Goal: Task Accomplishment & Management: Manage account settings

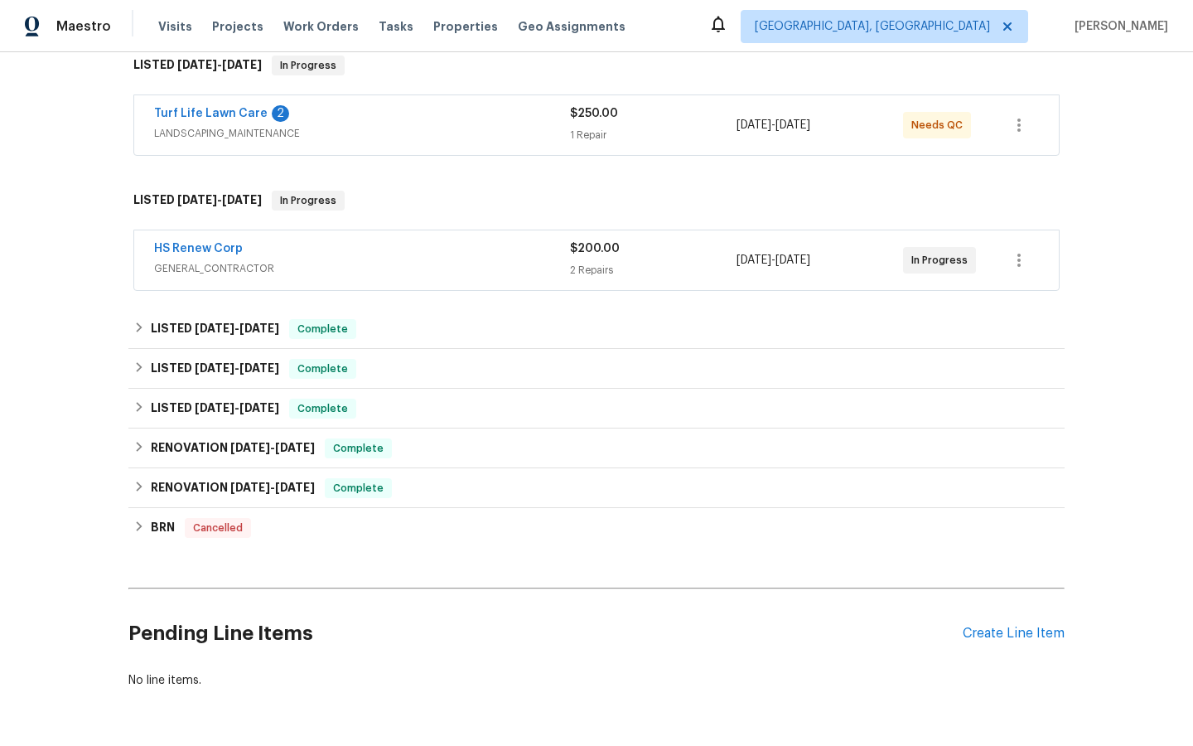
scroll to position [331, 0]
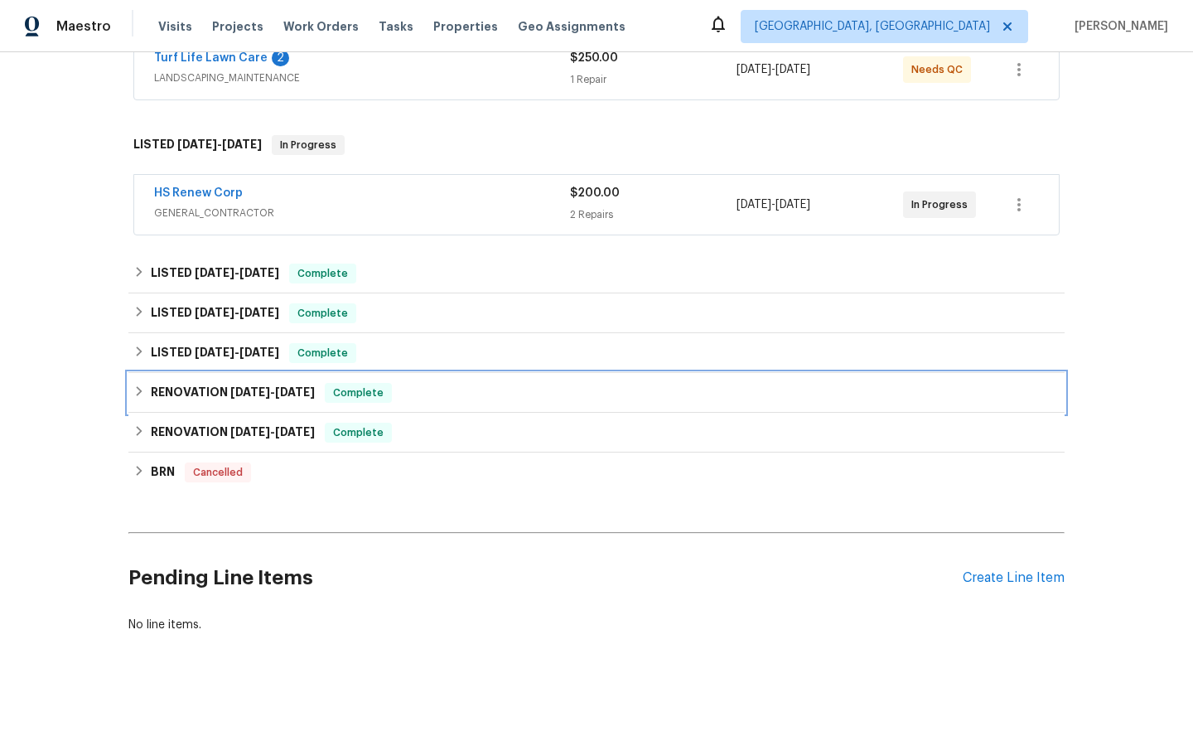
click at [224, 389] on h6 "RENOVATION [DATE] - [DATE]" at bounding box center [233, 393] width 164 height 20
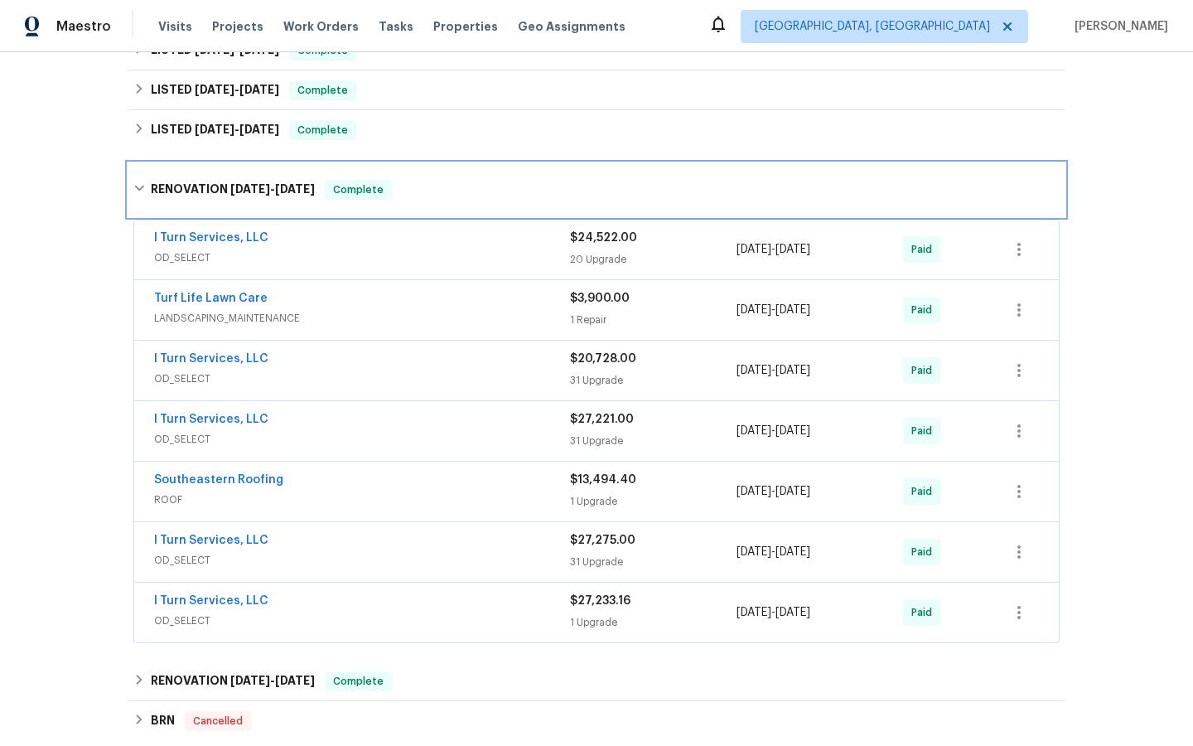
scroll to position [559, 0]
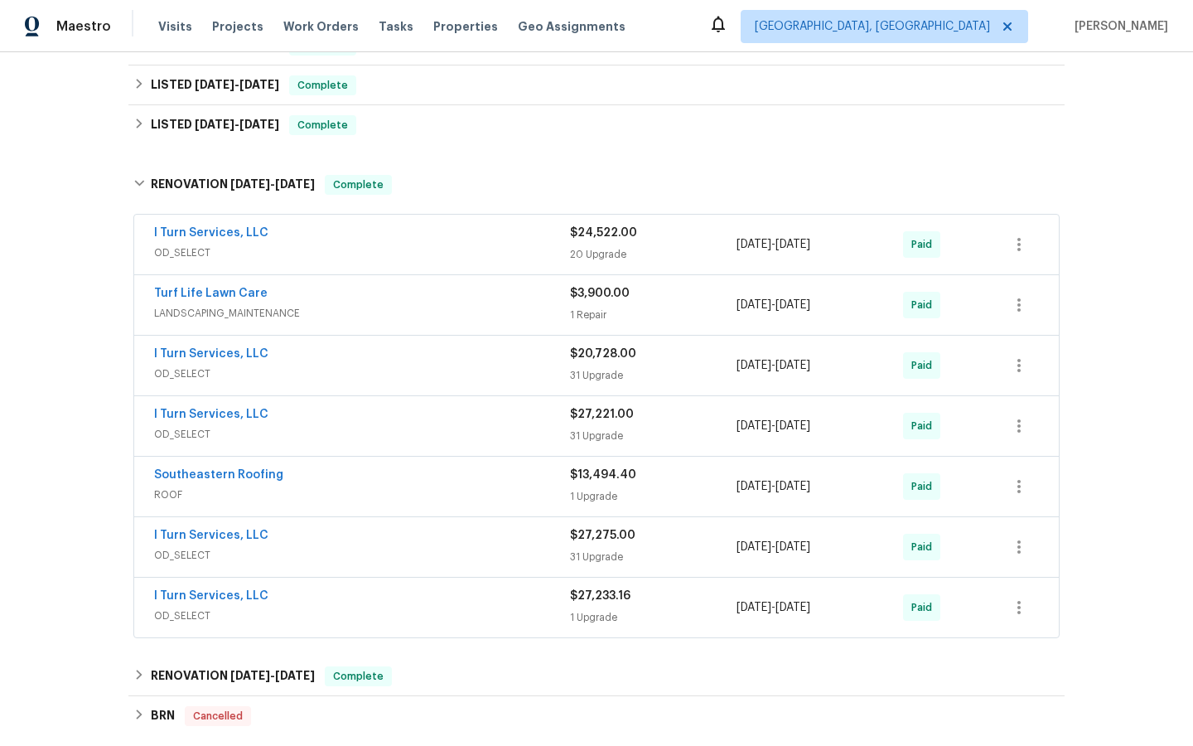
click at [236, 287] on span "Turf Life Lawn Care" at bounding box center [211, 293] width 114 height 17
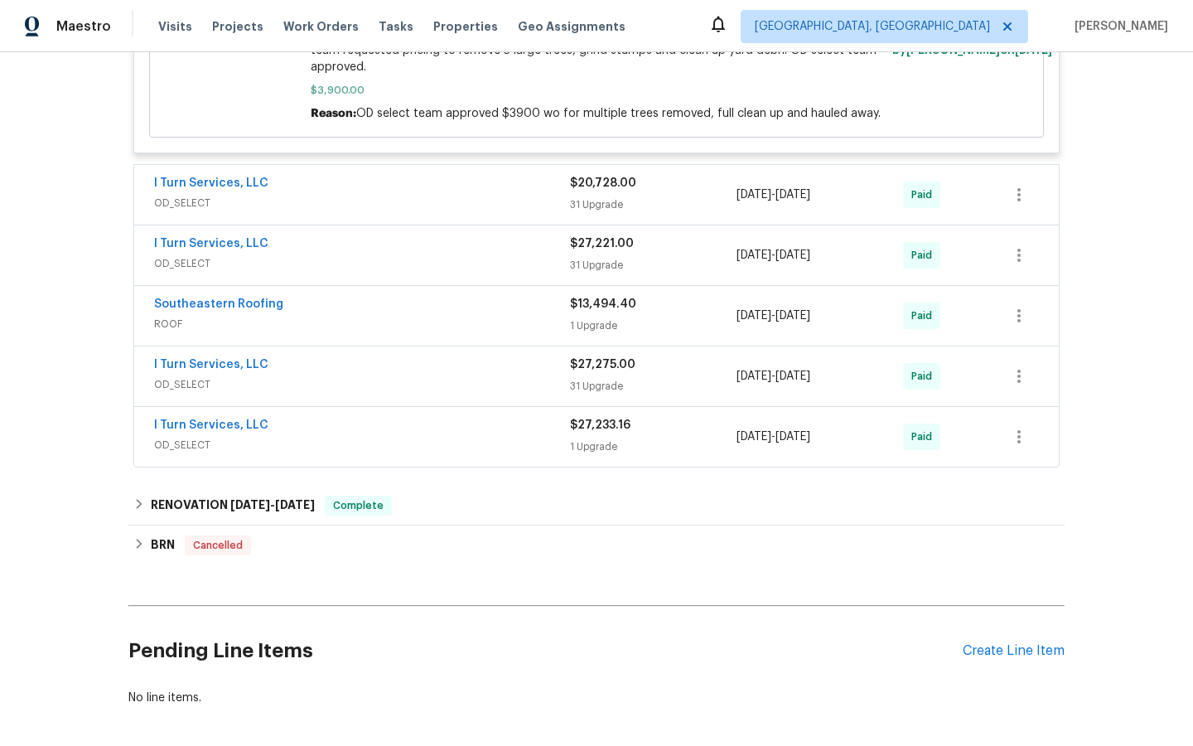
scroll to position [983, 0]
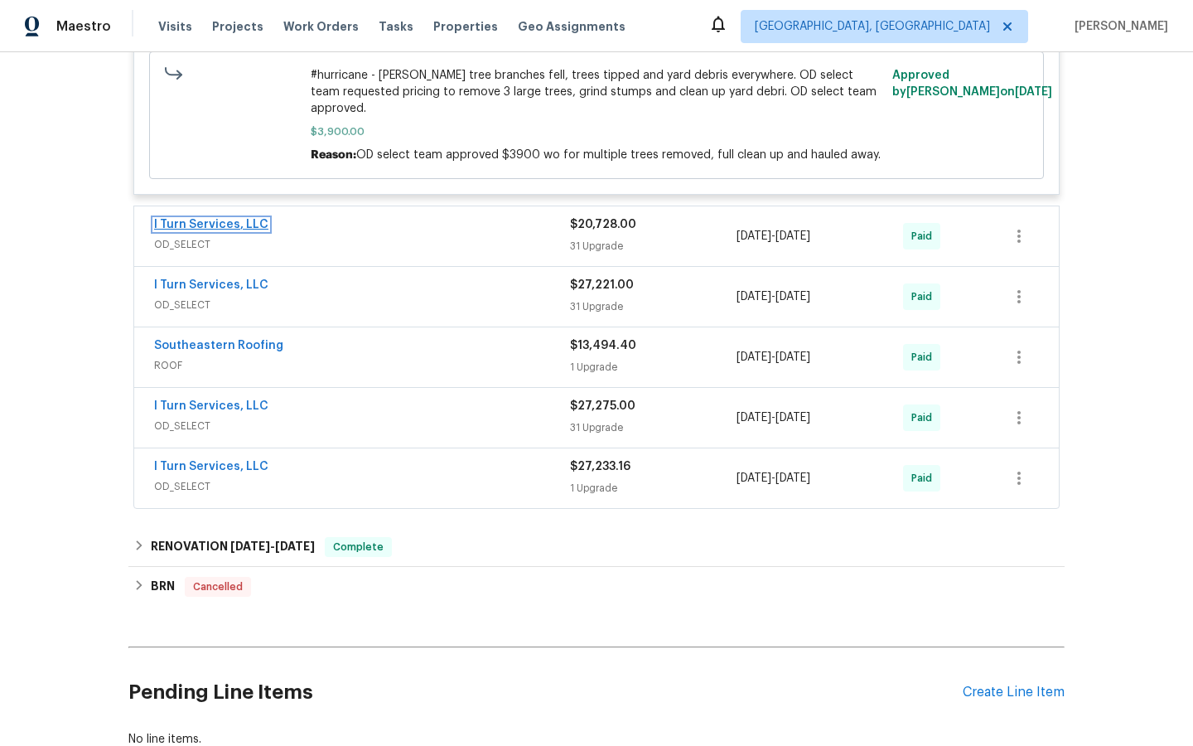
click at [198, 225] on link "I Turn Services, LLC" at bounding box center [211, 225] width 114 height 12
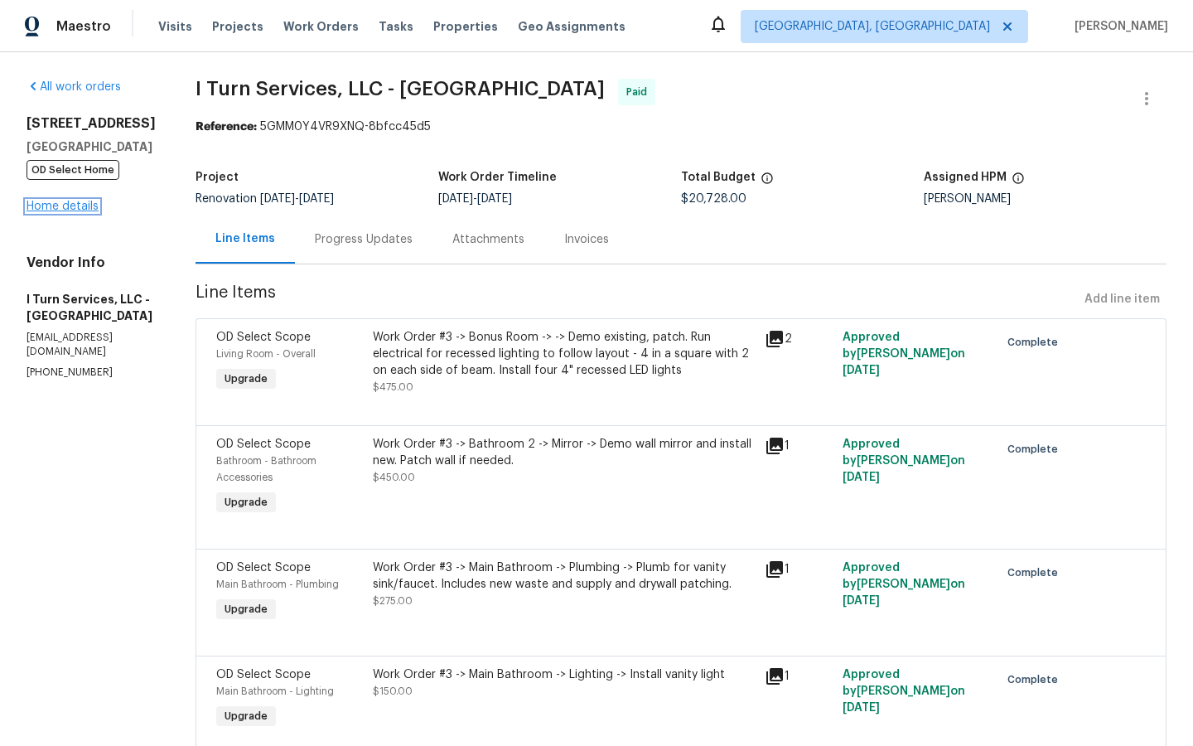
click at [62, 212] on link "Home details" at bounding box center [63, 207] width 72 height 12
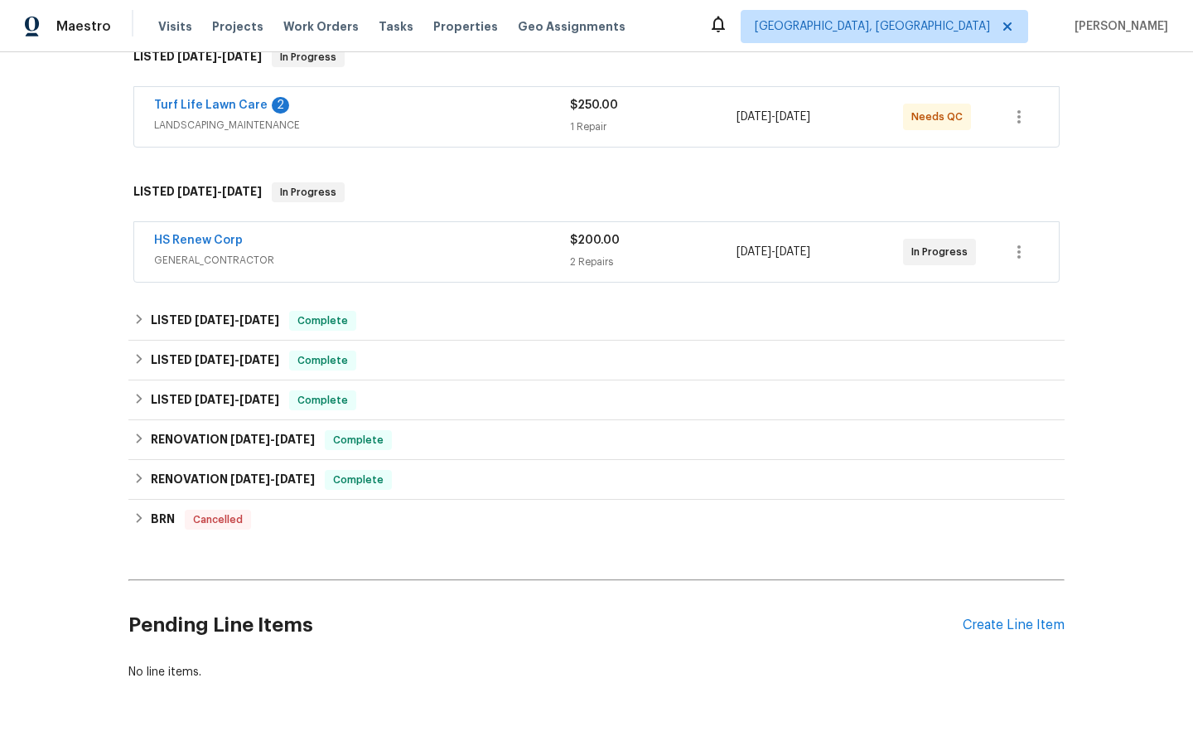
scroll to position [300, 0]
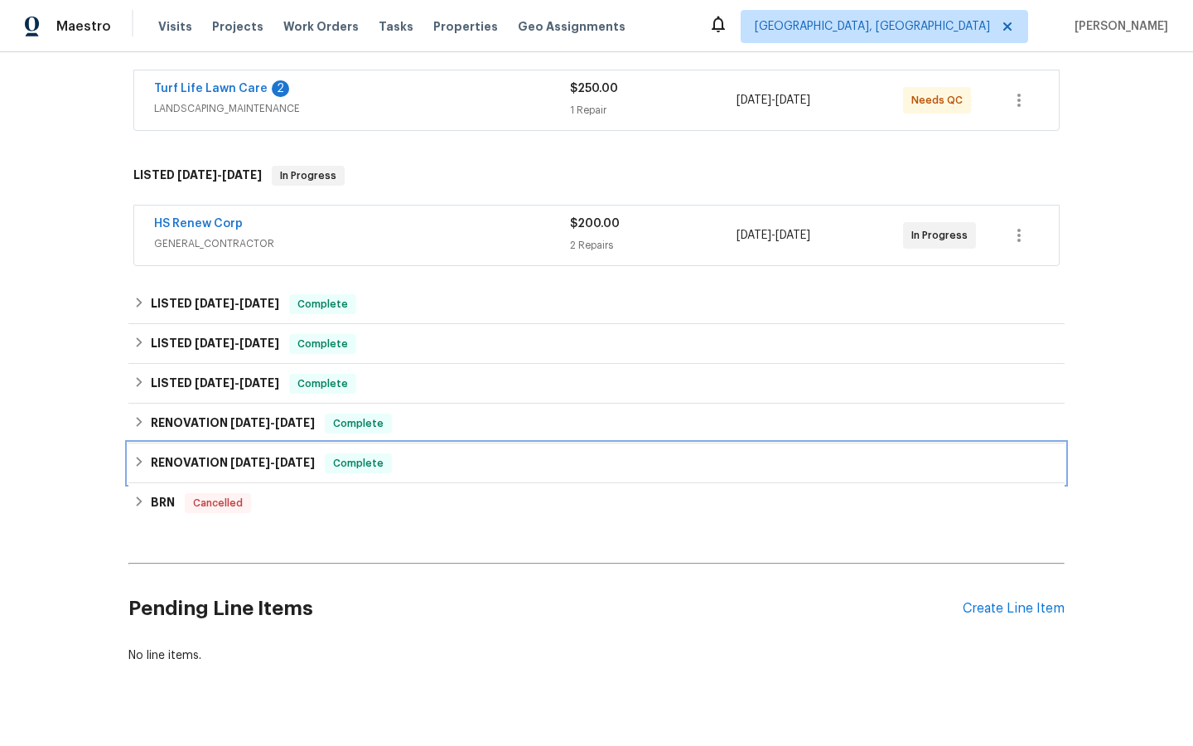
click at [350, 462] on span "Complete" at bounding box center [358, 463] width 64 height 17
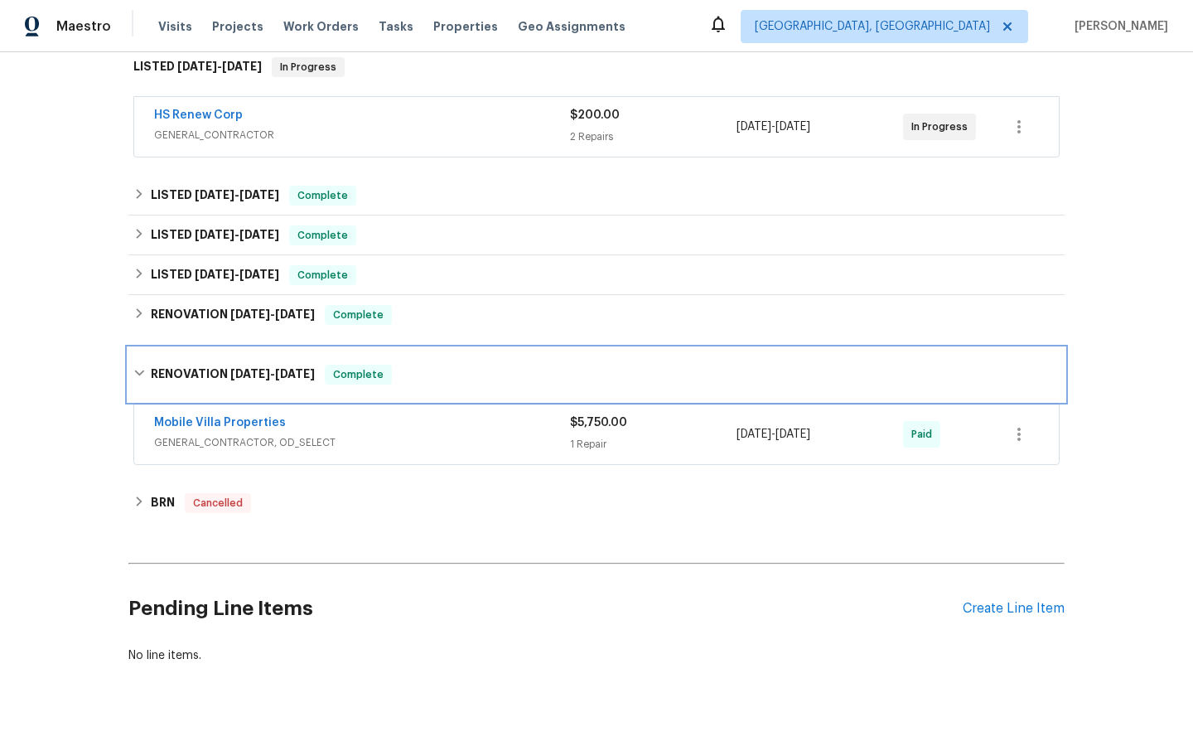
scroll to position [436, 0]
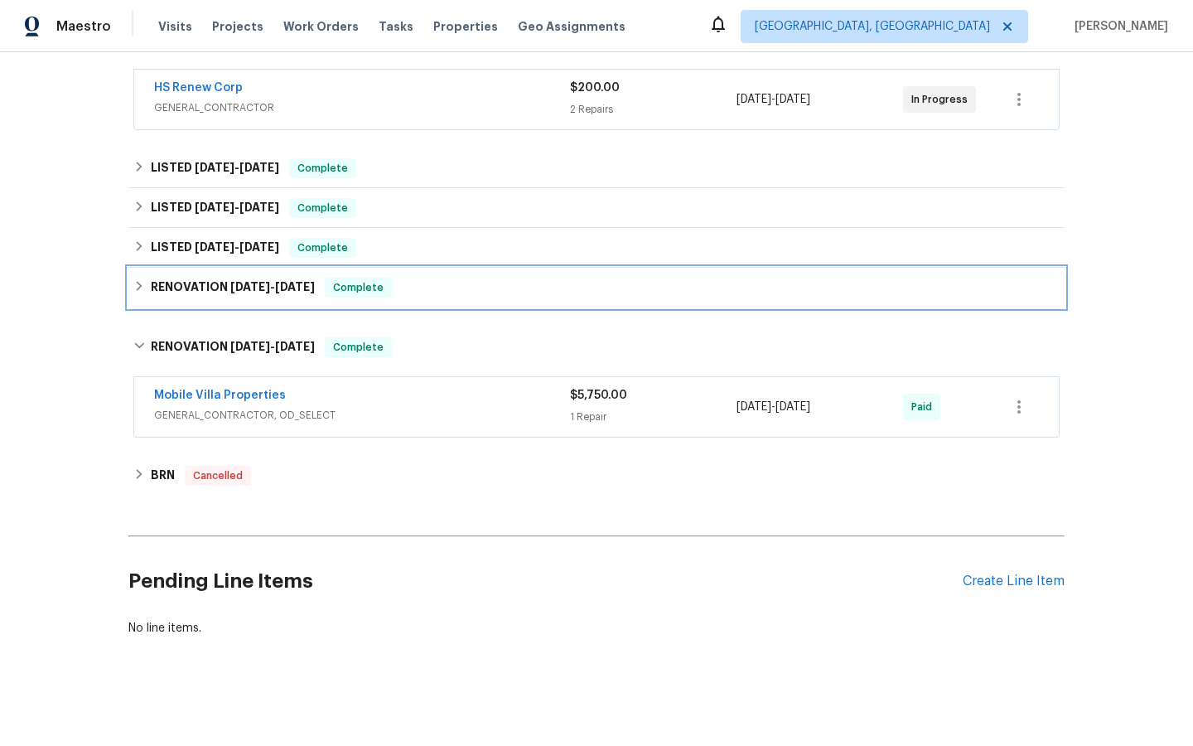
click at [372, 284] on span "Complete" at bounding box center [358, 287] width 64 height 17
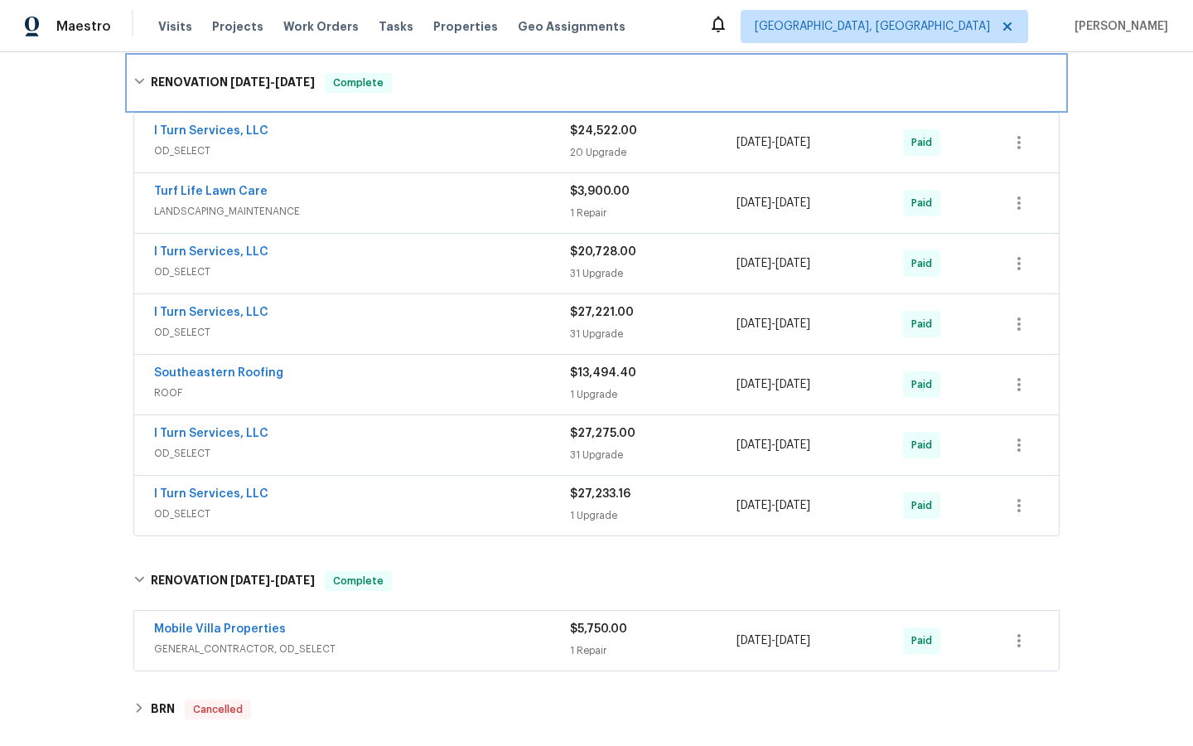
scroll to position [0, 0]
